Goal: Information Seeking & Learning: Check status

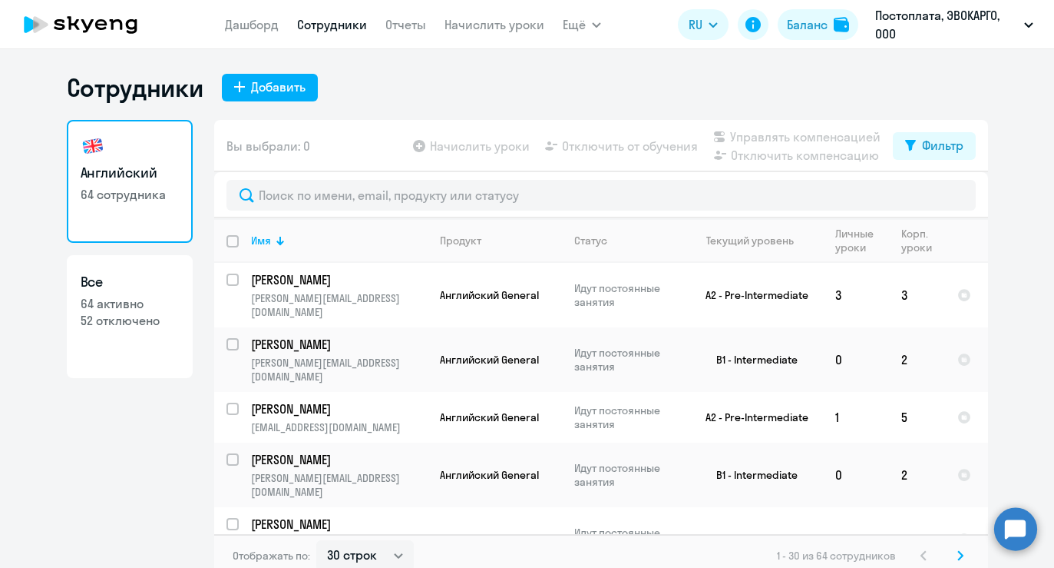
select select "30"
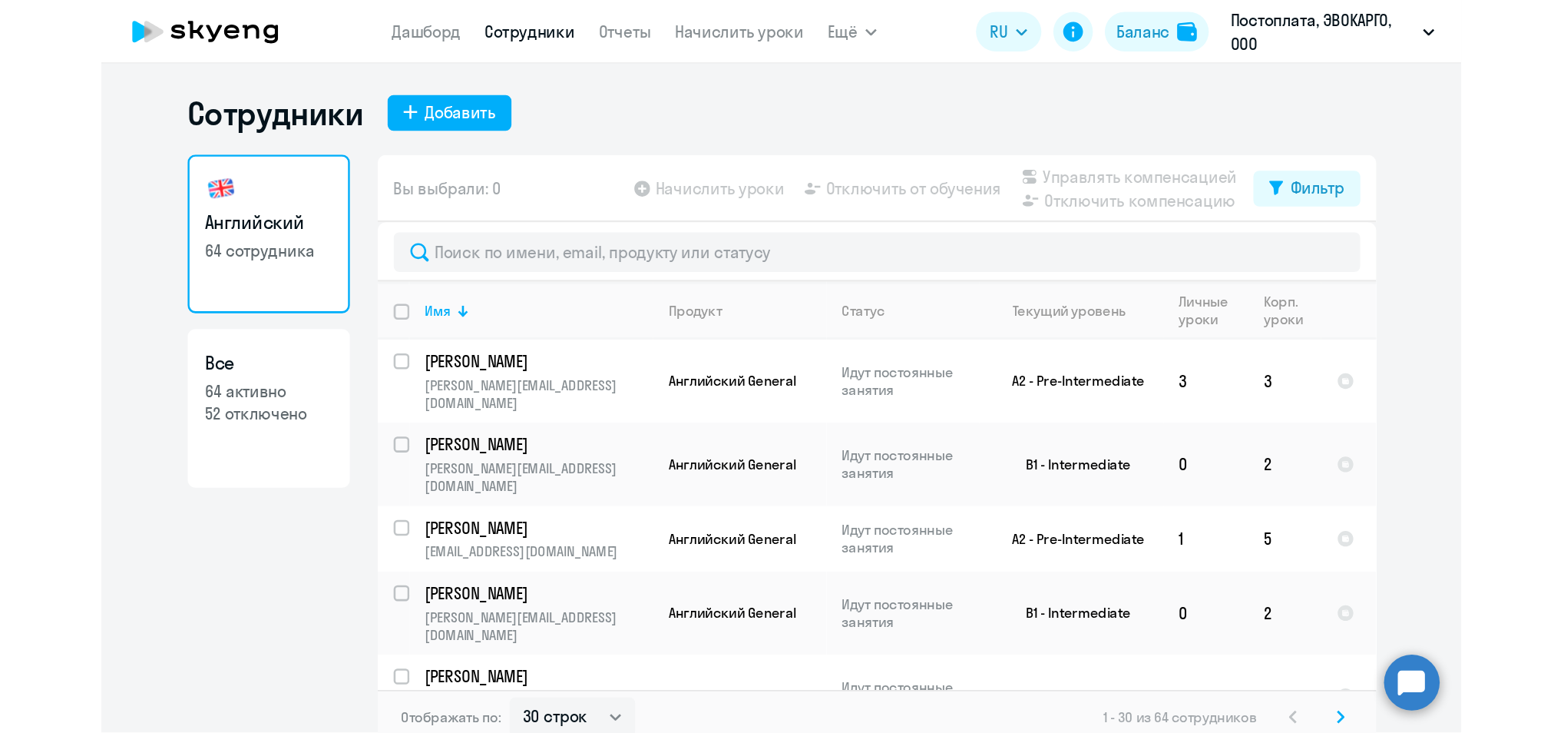
scroll to position [1061, 0]
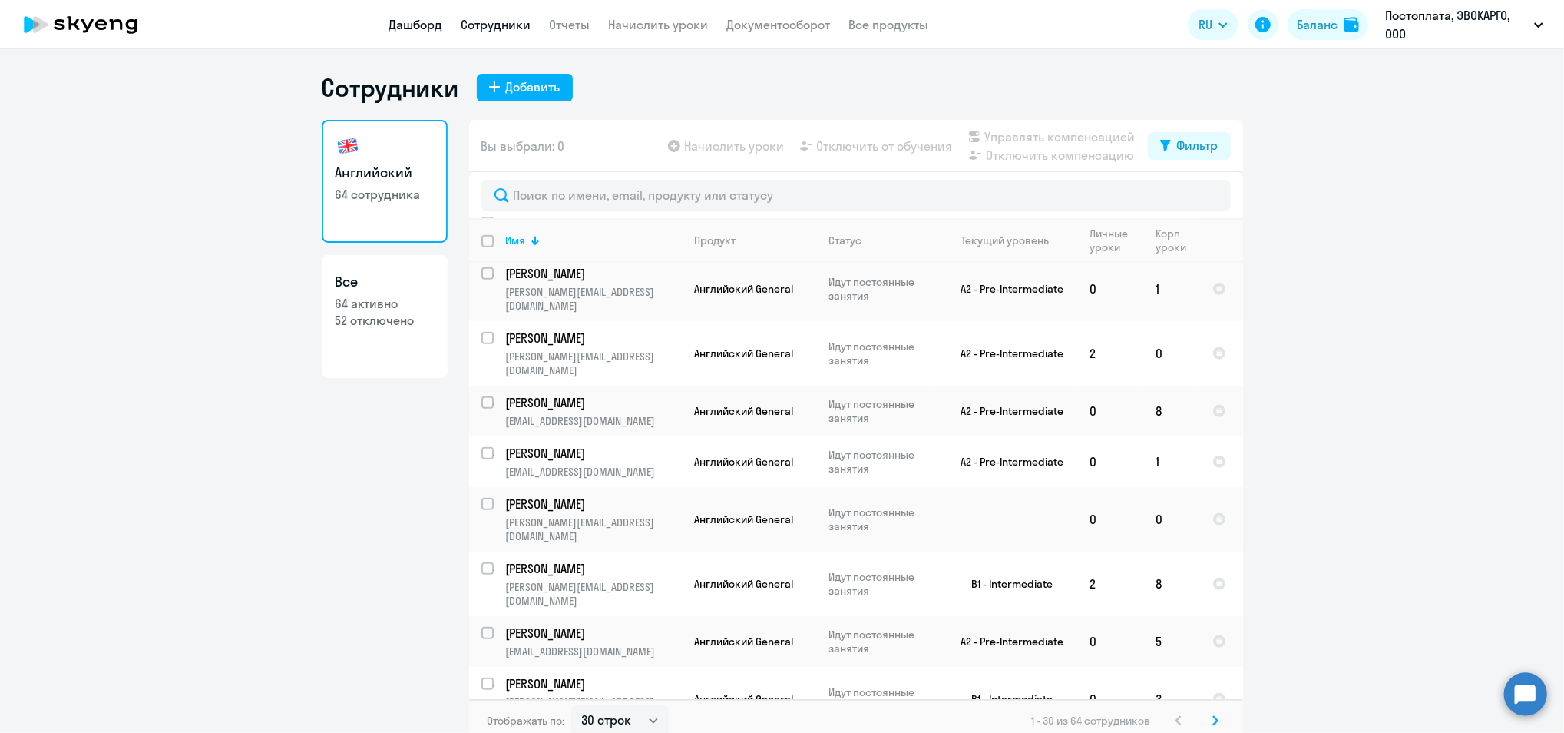
click at [426, 22] on link "Дашборд" at bounding box center [416, 24] width 54 height 15
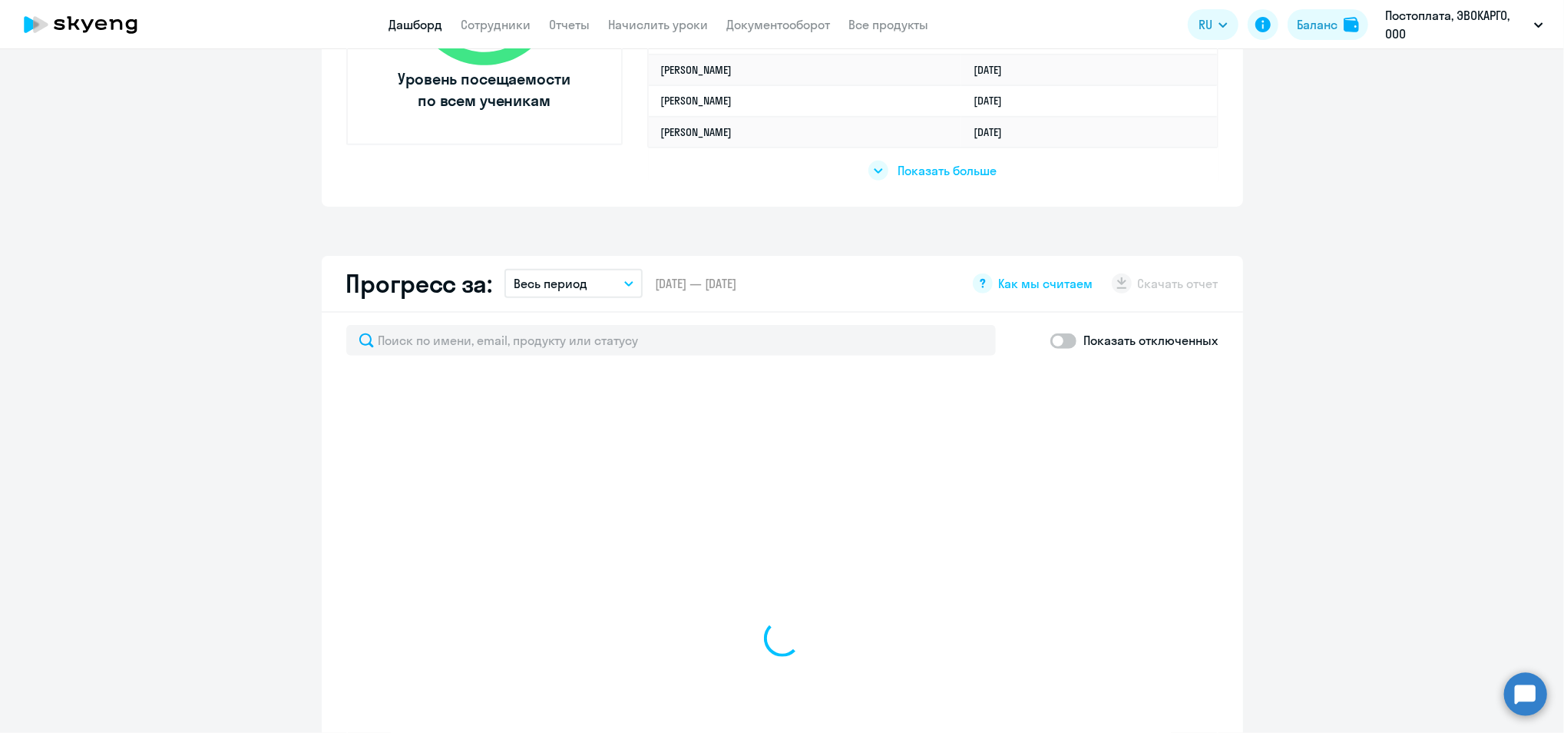
scroll to position [819, 0]
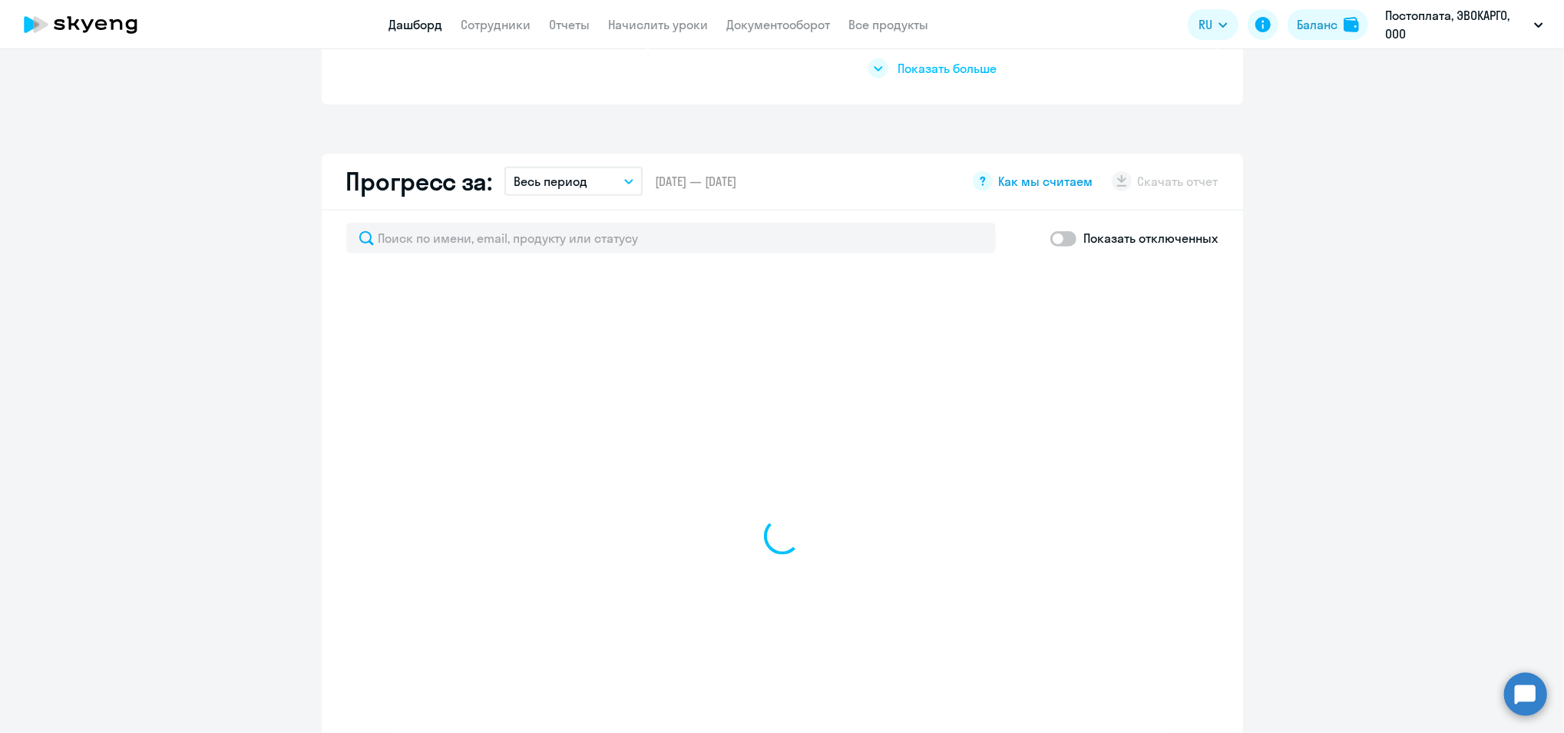
select select "30"
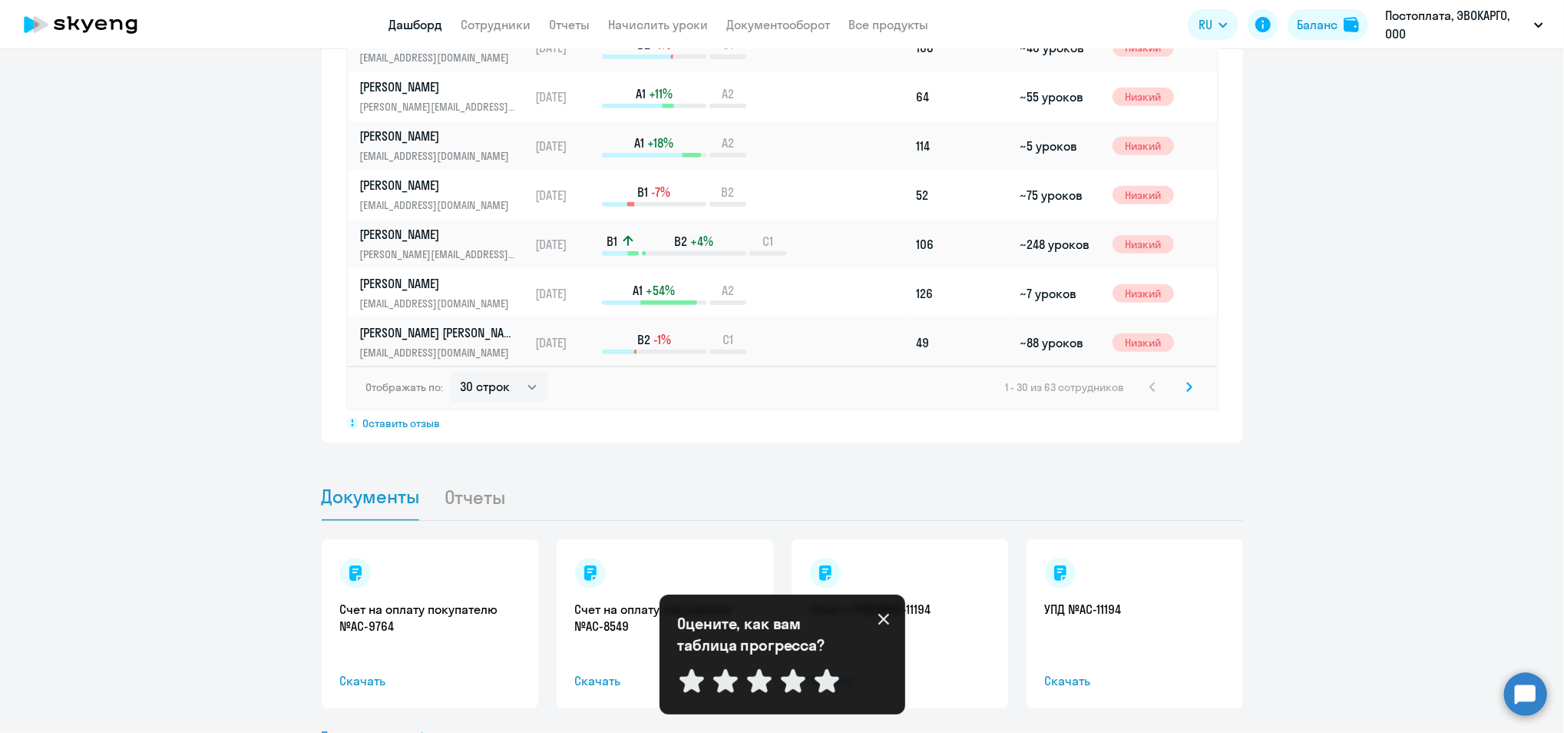
scroll to position [1229, 0]
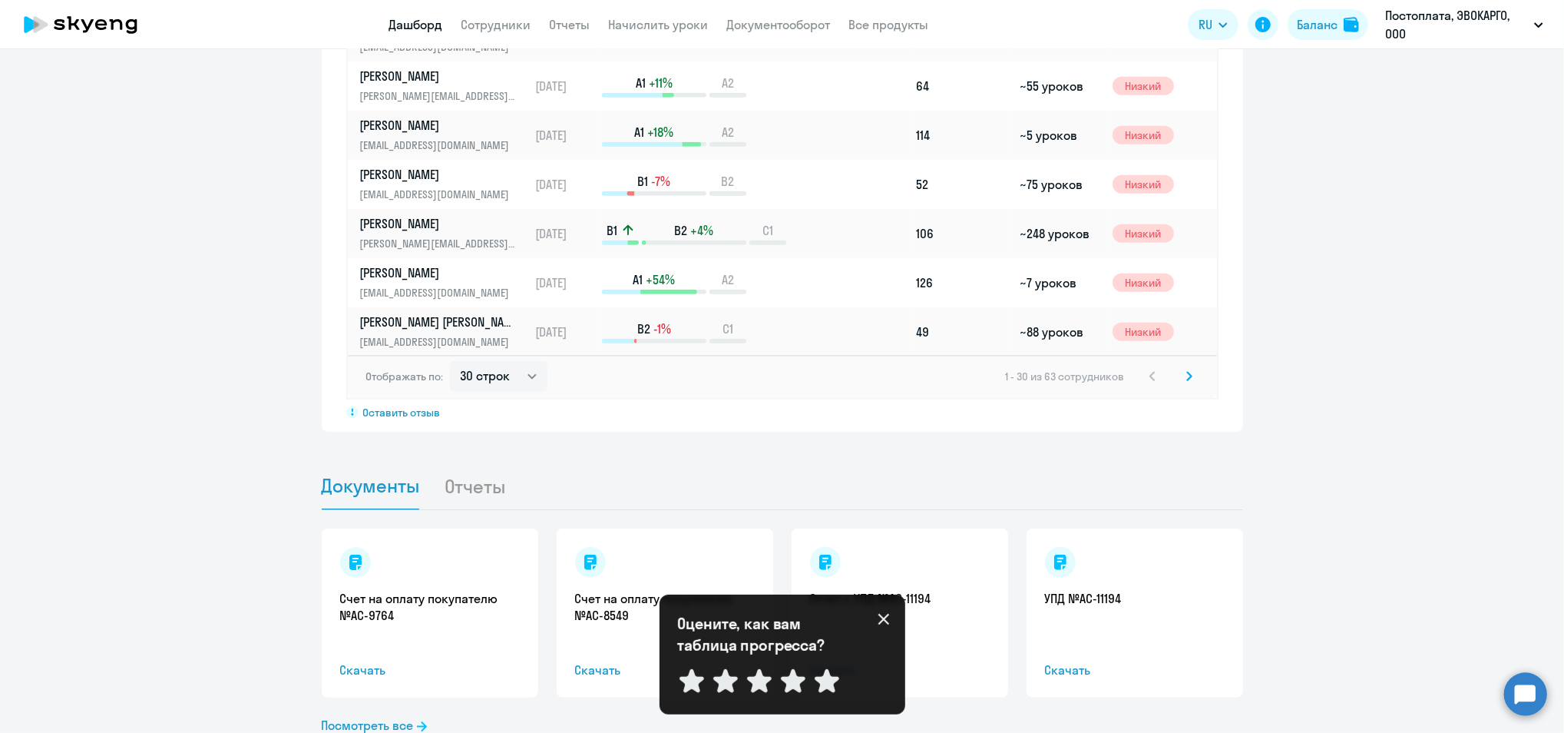
drag, startPoint x: 1177, startPoint y: 369, endPoint x: 1171, endPoint y: 362, distance: 9.2
click at [1054, 369] on svg-icon at bounding box center [1189, 376] width 18 height 18
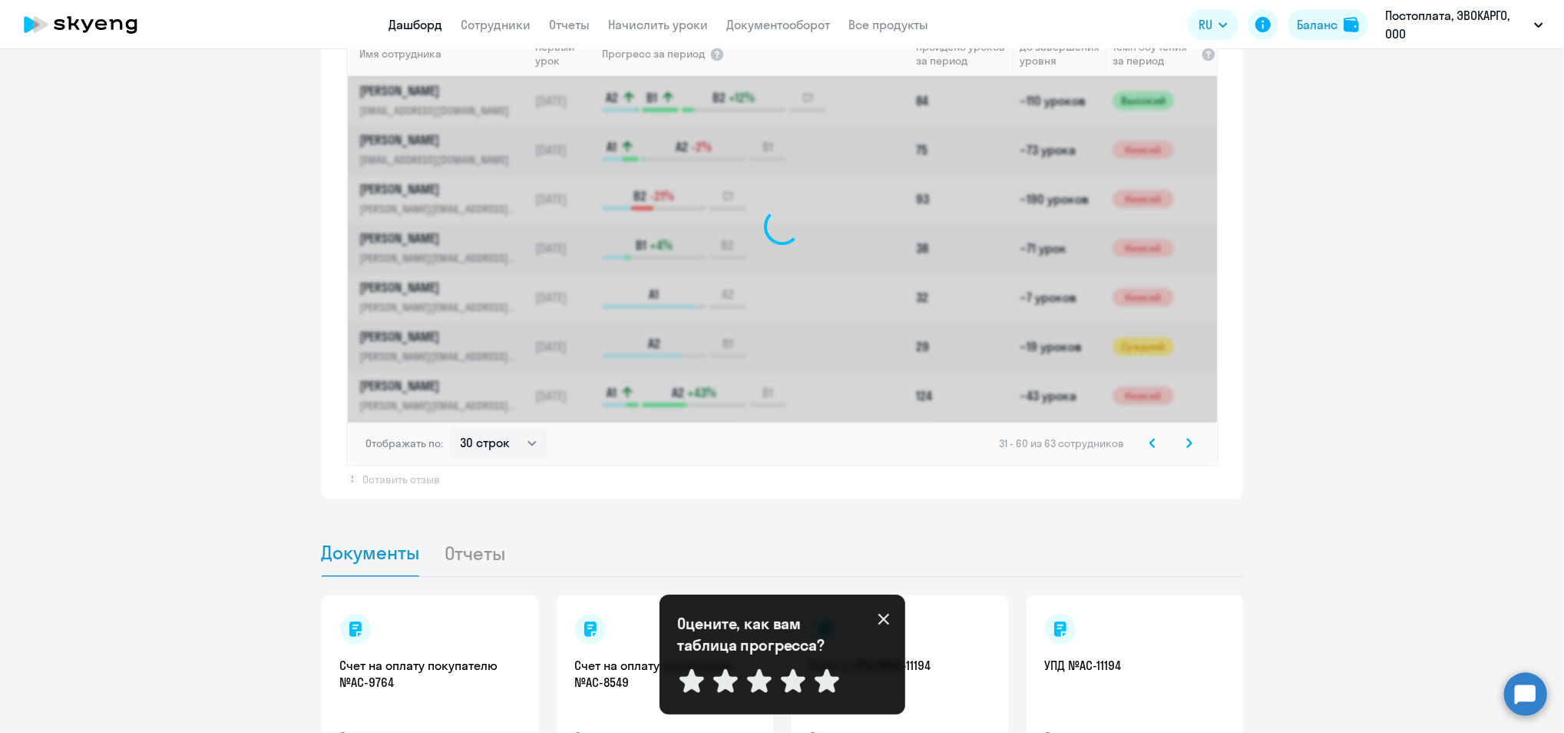
scroll to position [1126, 0]
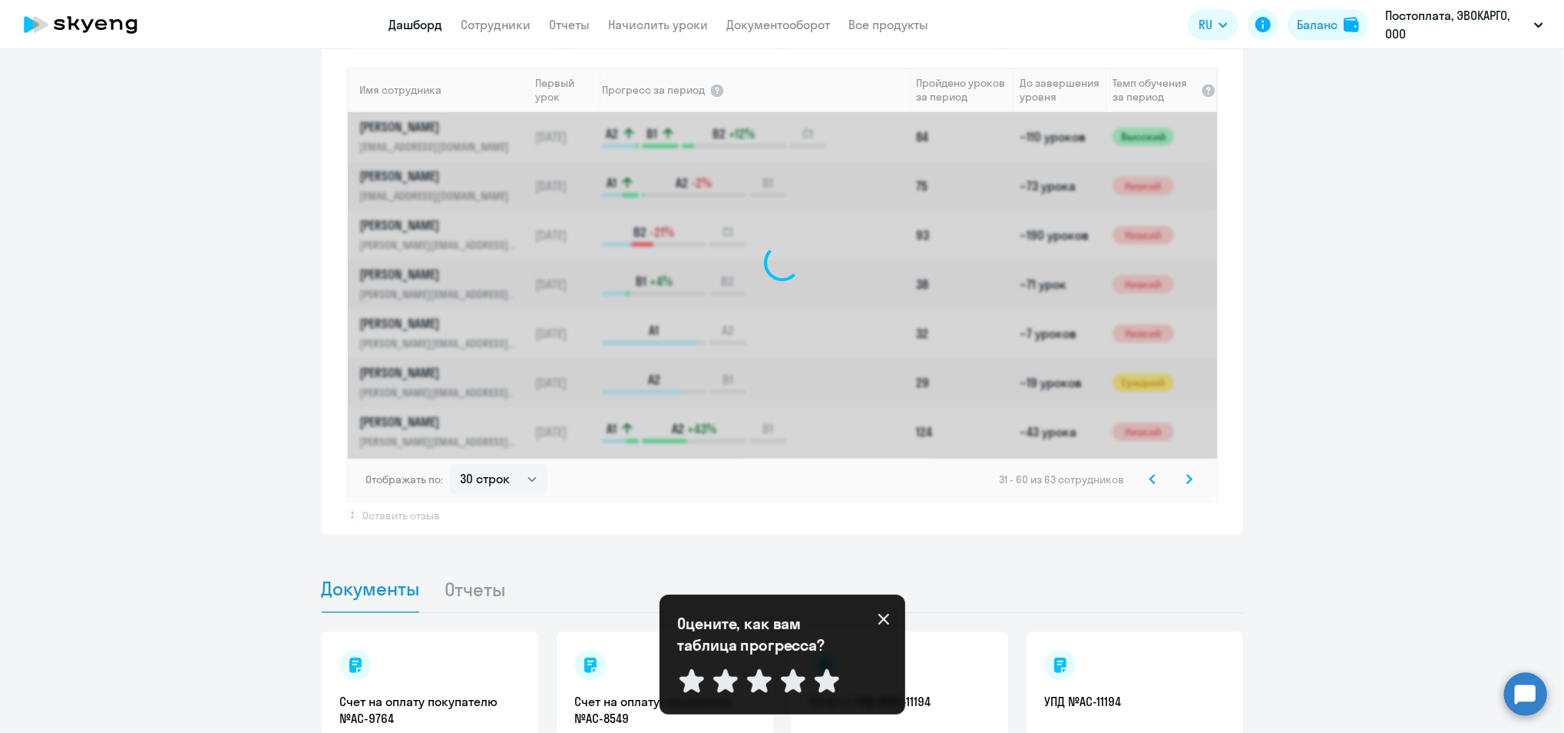
click at [890, 567] on div "Оцените, как вам таблица прогресса? Отправить" at bounding box center [783, 654] width 246 height 120
click at [888, 567] on icon at bounding box center [884, 619] width 12 height 12
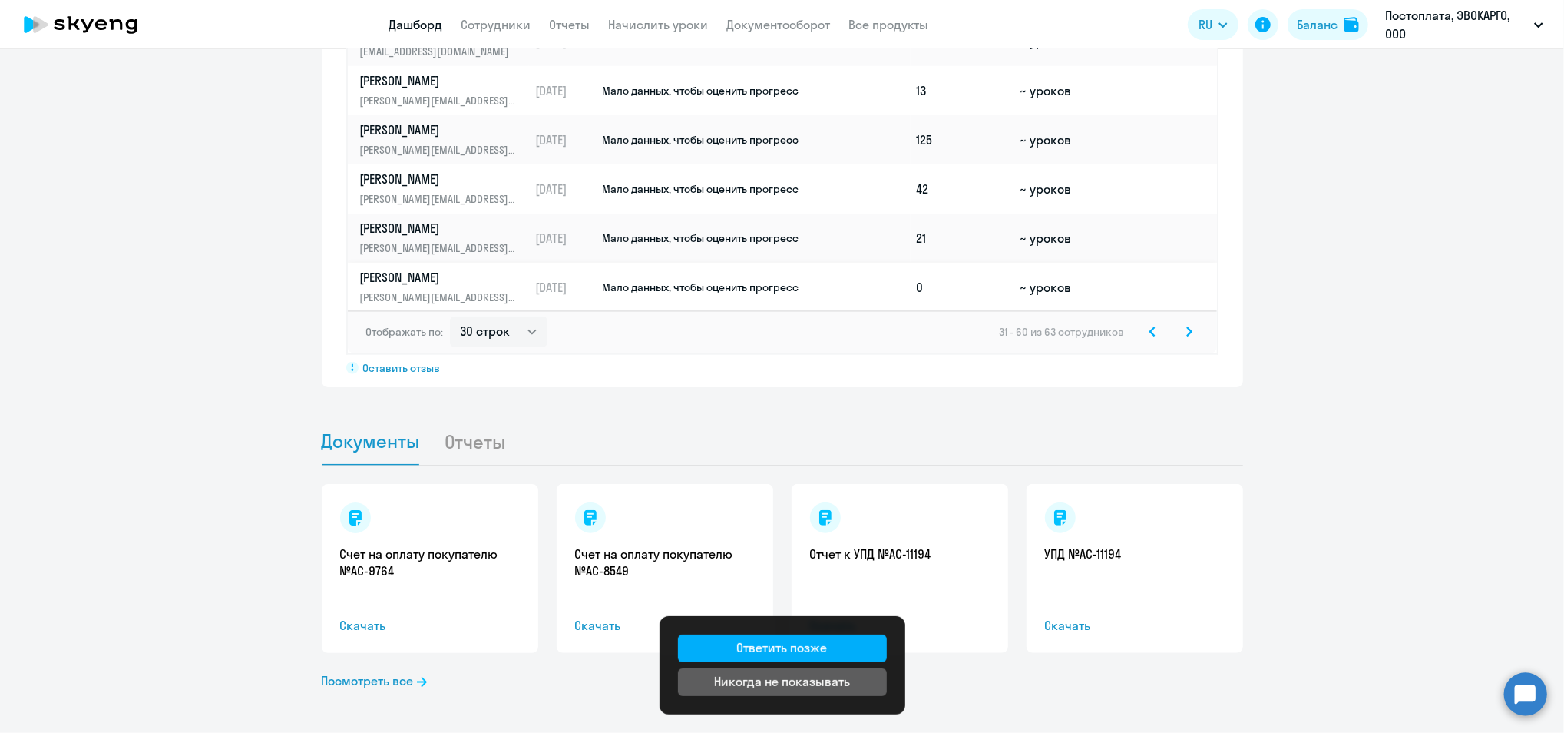
scroll to position [1127, 0]
click at [1054, 325] on svg-icon at bounding box center [1189, 332] width 18 height 18
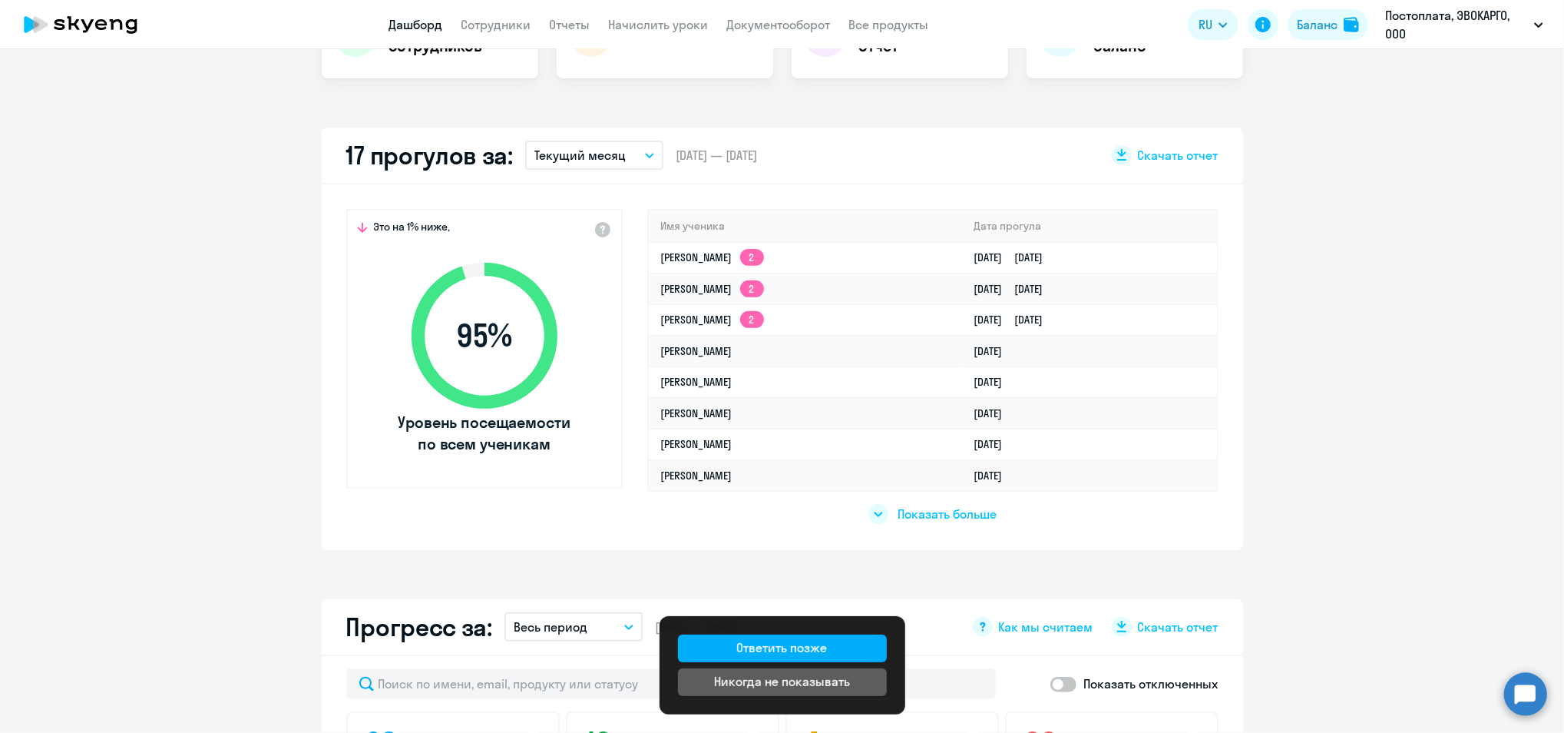
scroll to position [409, 0]
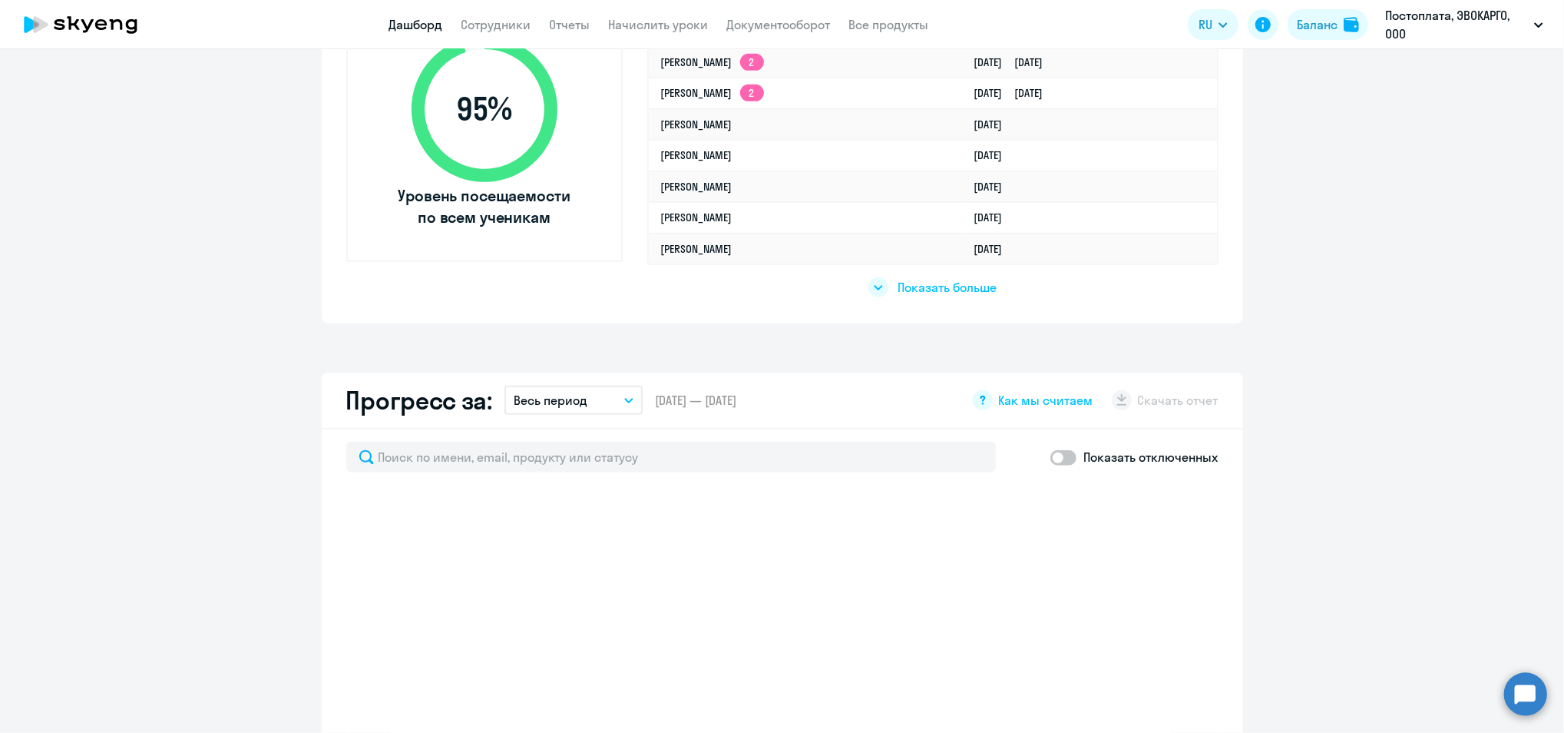
scroll to position [204, 0]
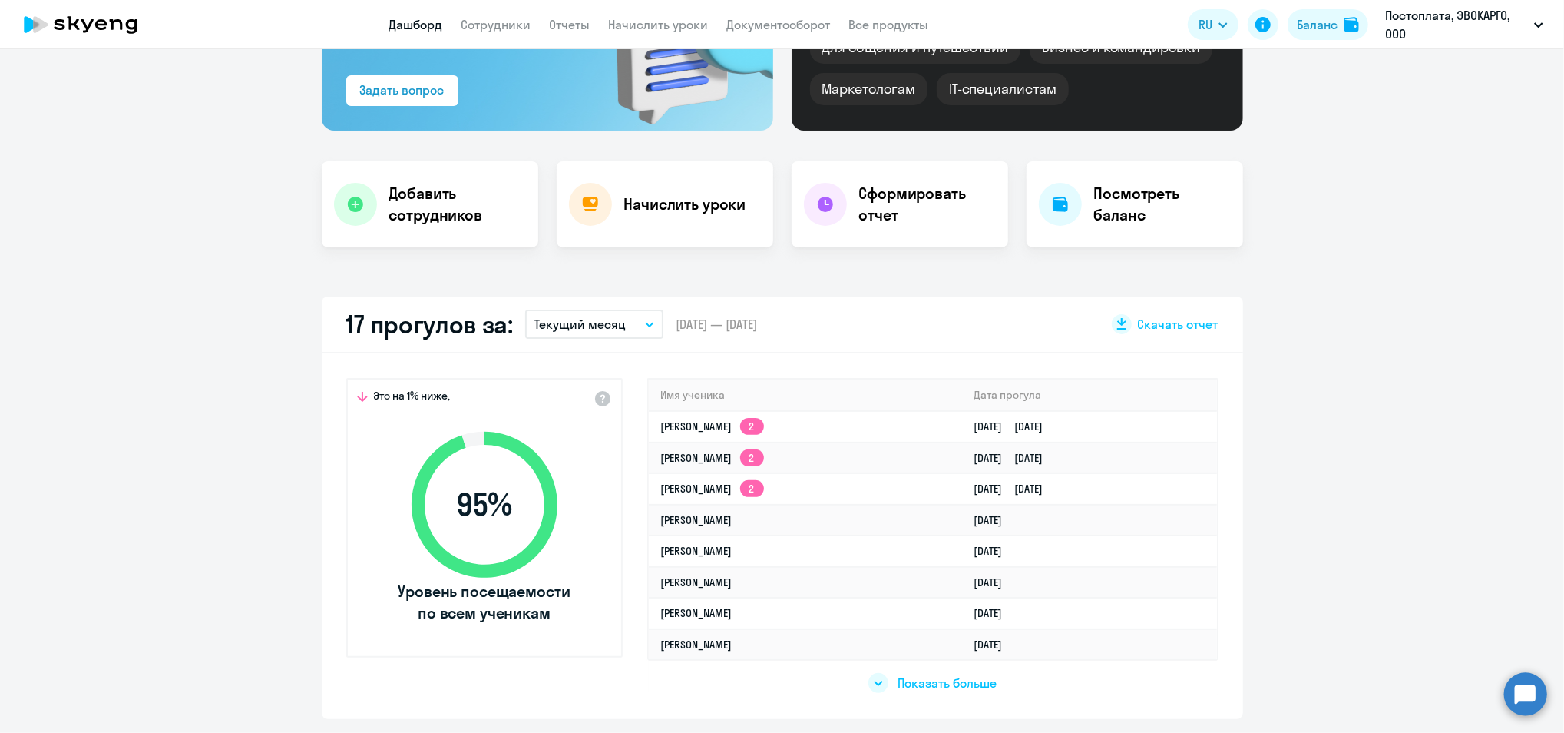
select select "30"
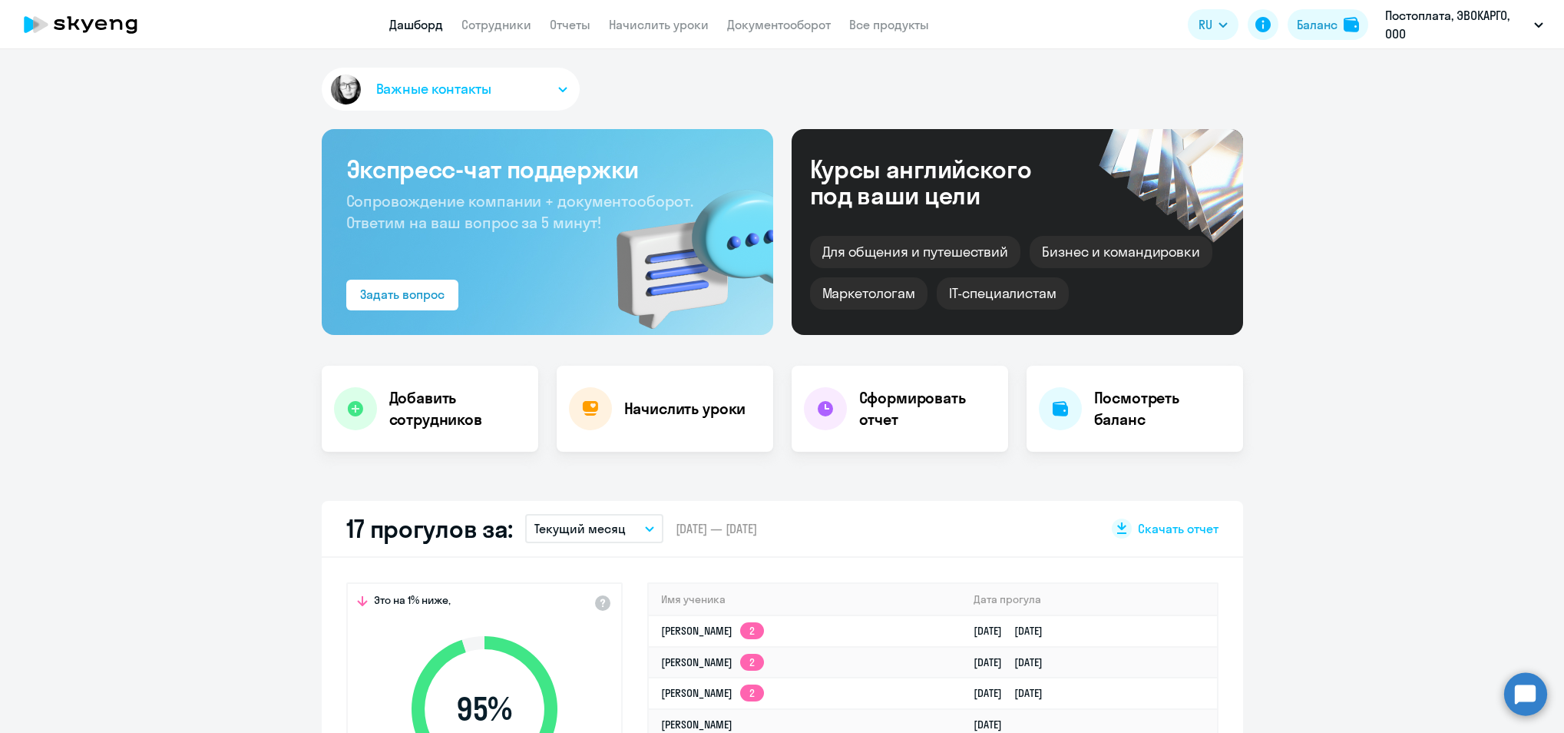
select select "30"
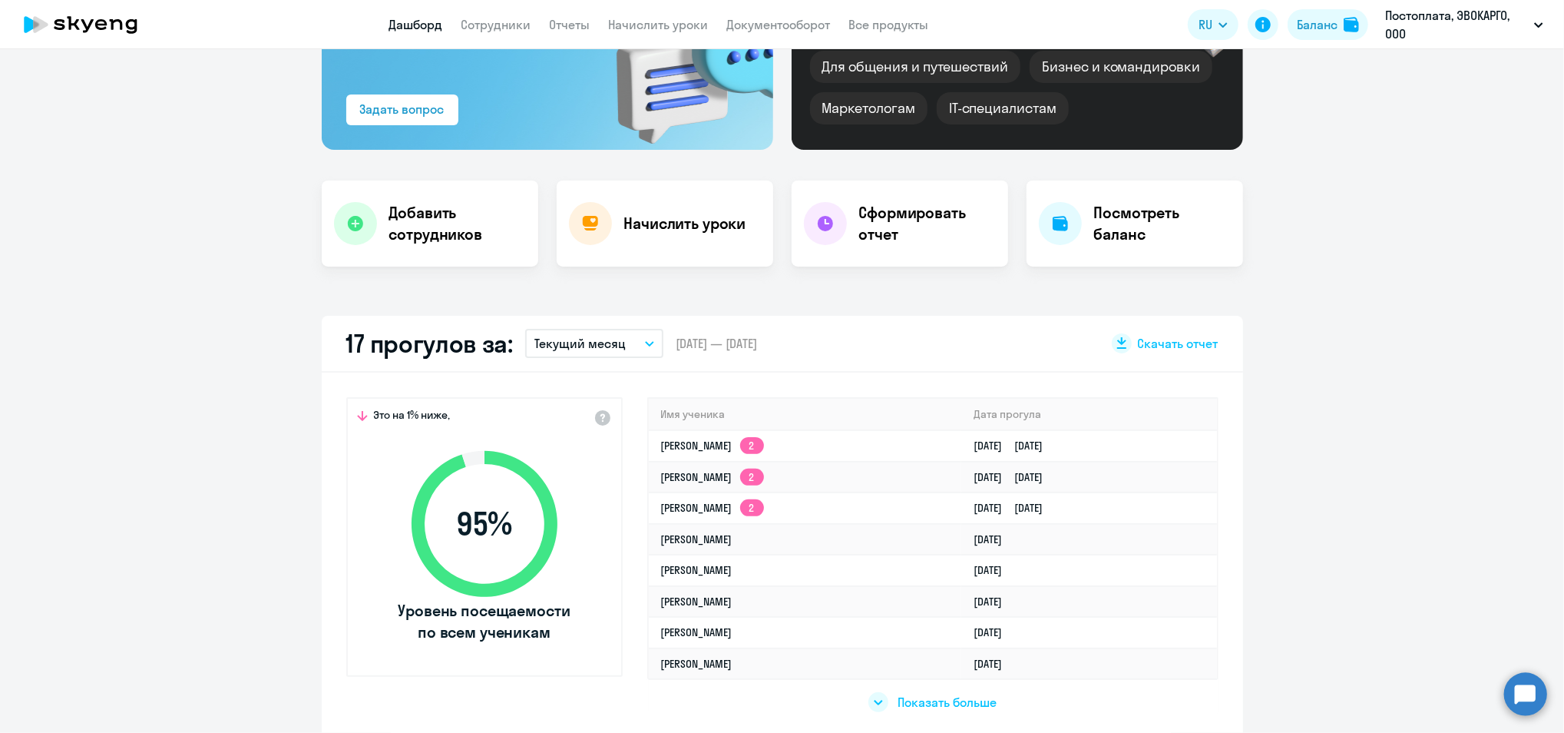
scroll to position [409, 0]
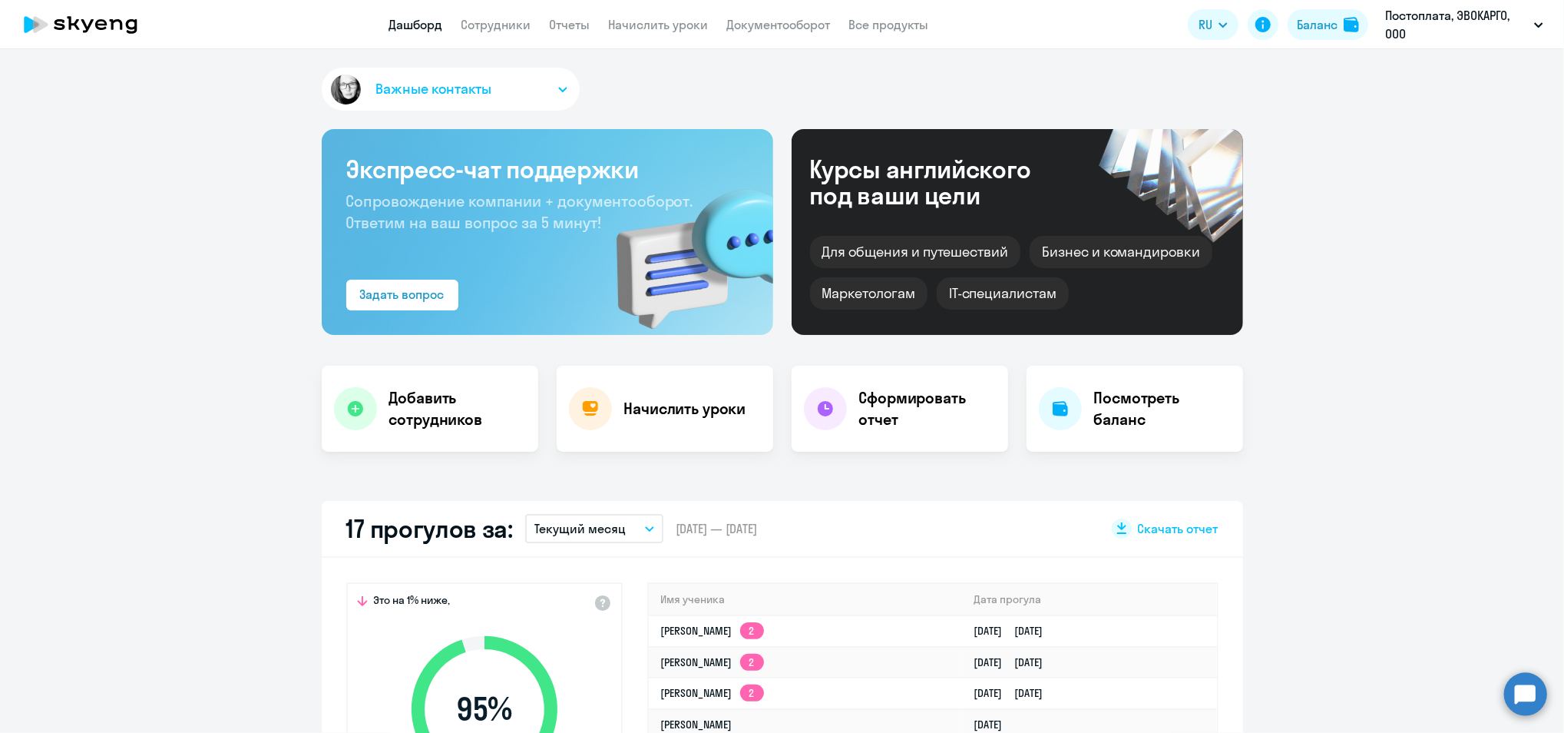
select select "30"
